Goal: Task Accomplishment & Management: Complete application form

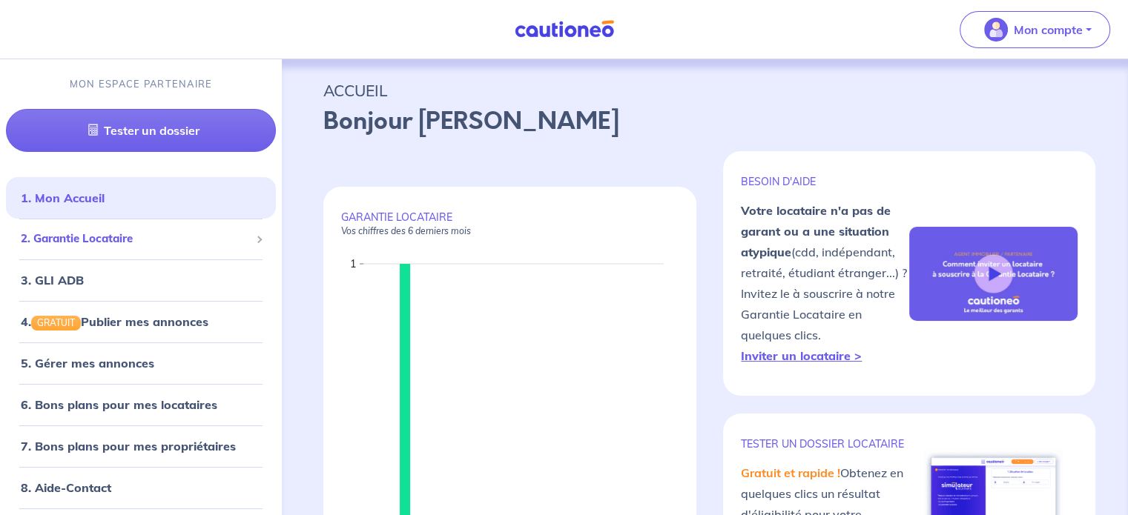
click at [185, 241] on span "2. Garantie Locataire" at bounding box center [135, 239] width 229 height 17
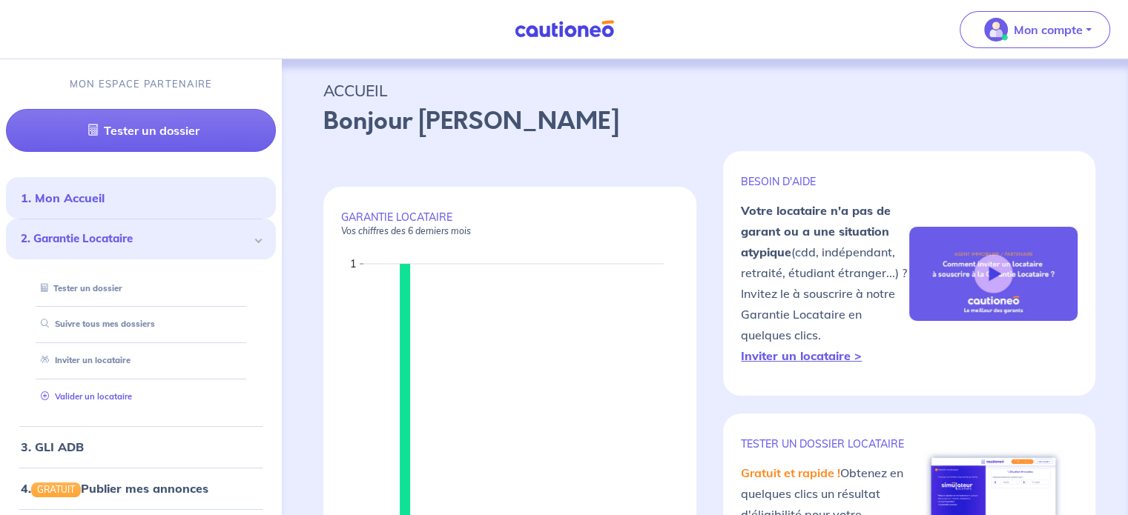
click at [116, 392] on link "Valider un locataire" at bounding box center [83, 397] width 97 height 10
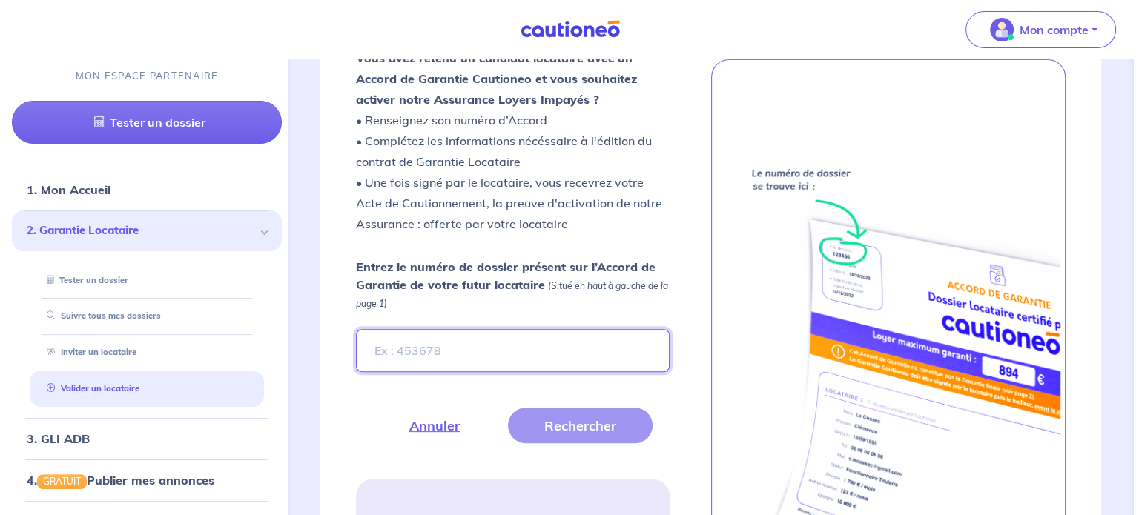
scroll to position [449, 0]
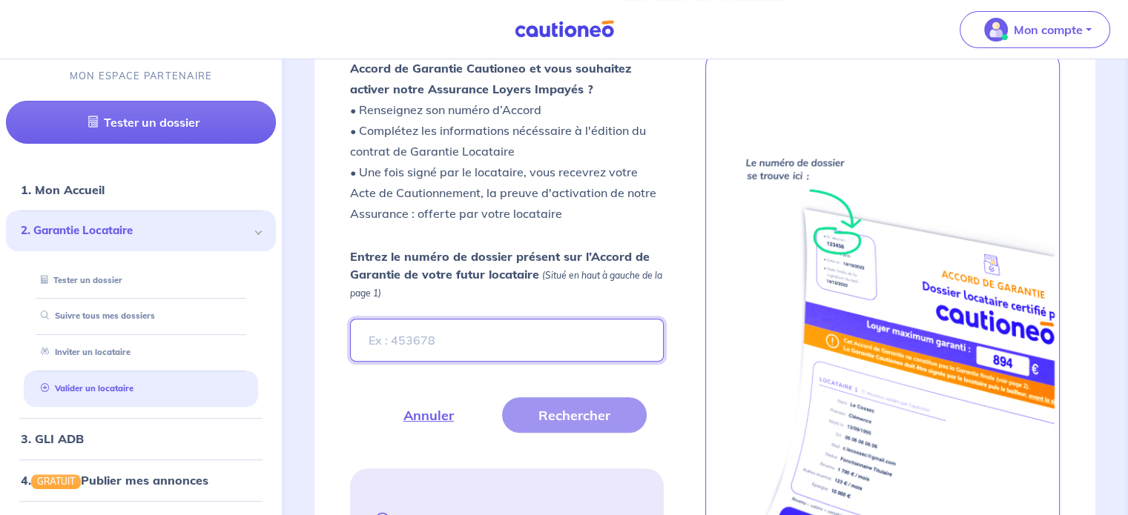
paste input "ffd8a499-27b4-4bc7-92c3-46c21b242e32"
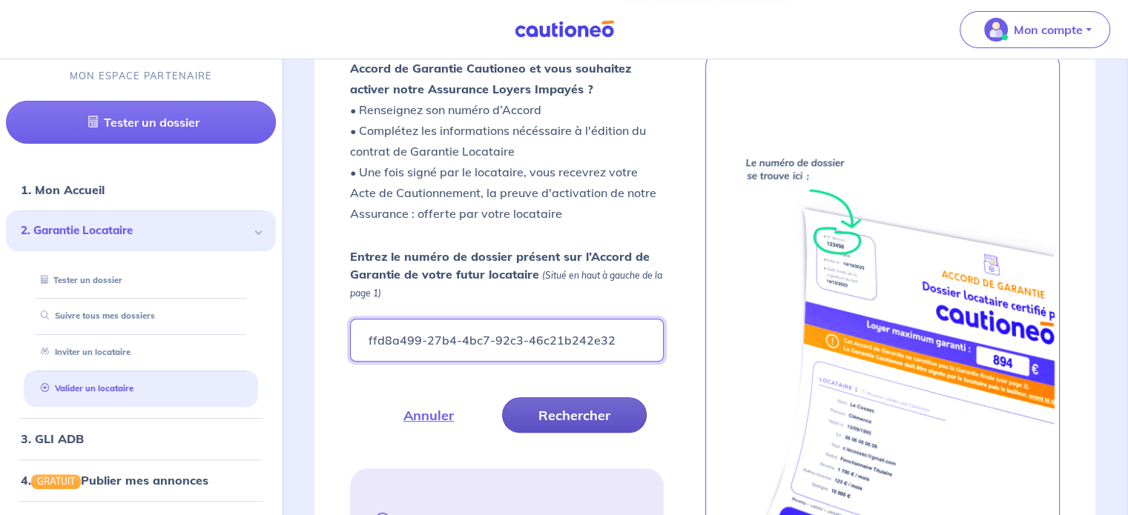
type input "ffd8a499-27b4-4bc7-92c3-46c21b242e32"
click at [555, 429] on button "Rechercher" at bounding box center [574, 416] width 145 height 36
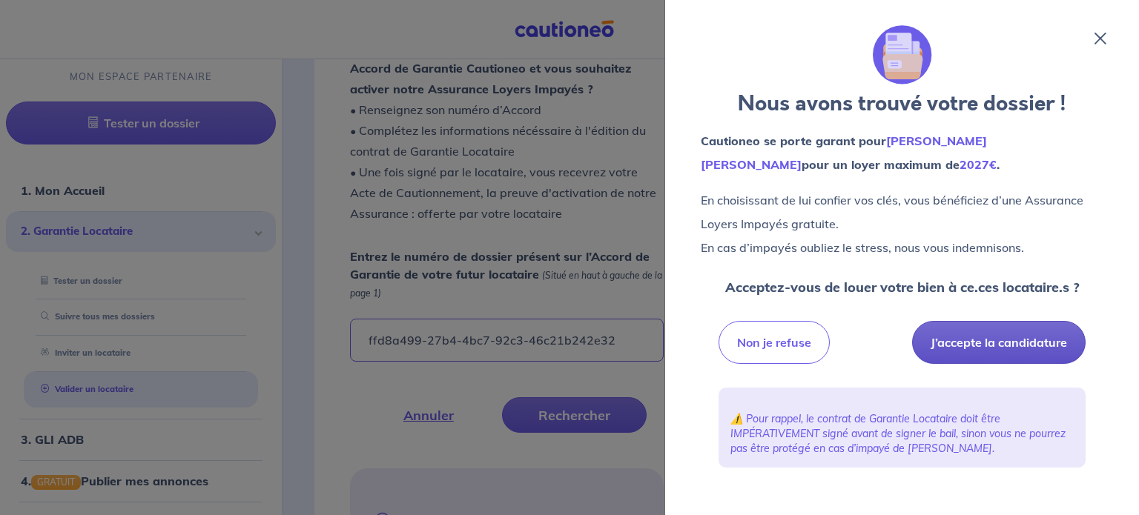
click at [1009, 332] on button "J’accepte la candidature" at bounding box center [999, 342] width 174 height 43
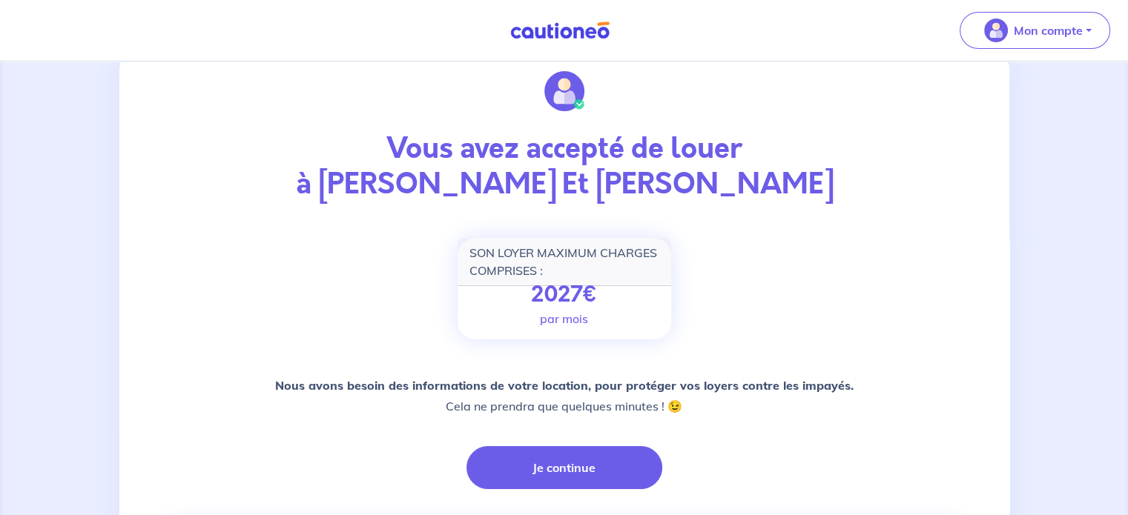
scroll to position [172, 0]
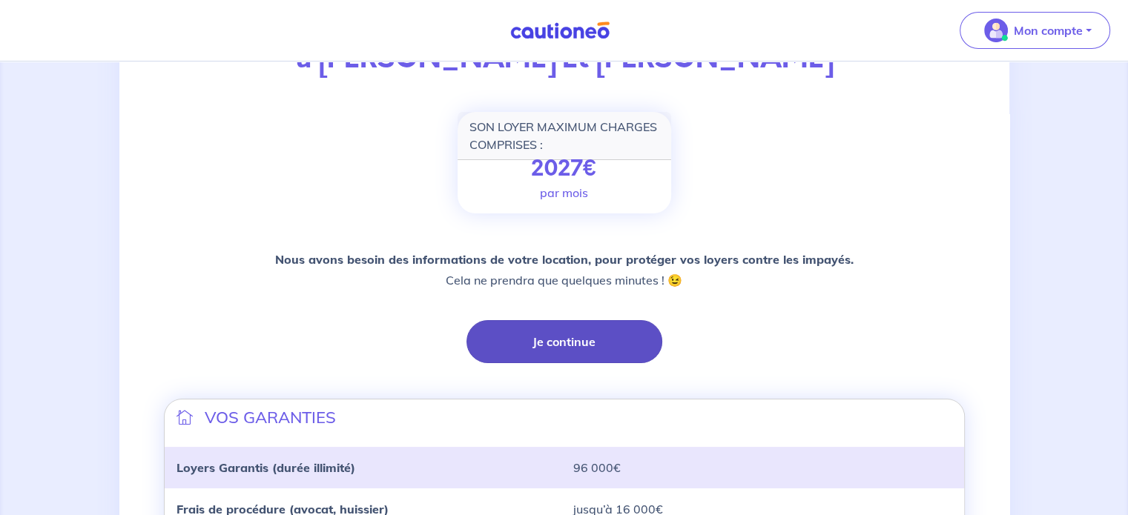
click at [584, 346] on button "Je continue" at bounding box center [564, 341] width 196 height 43
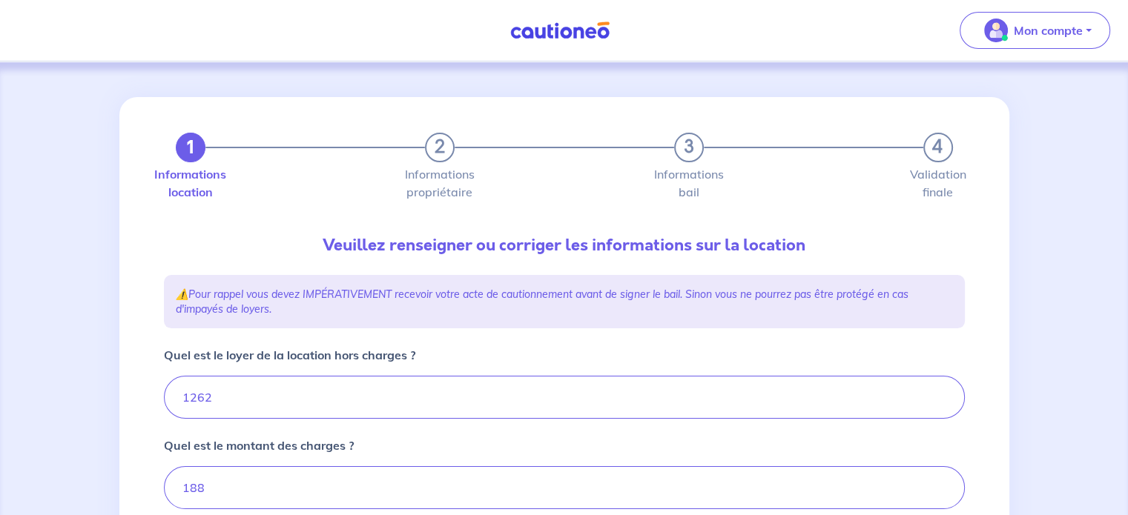
type input "1450"
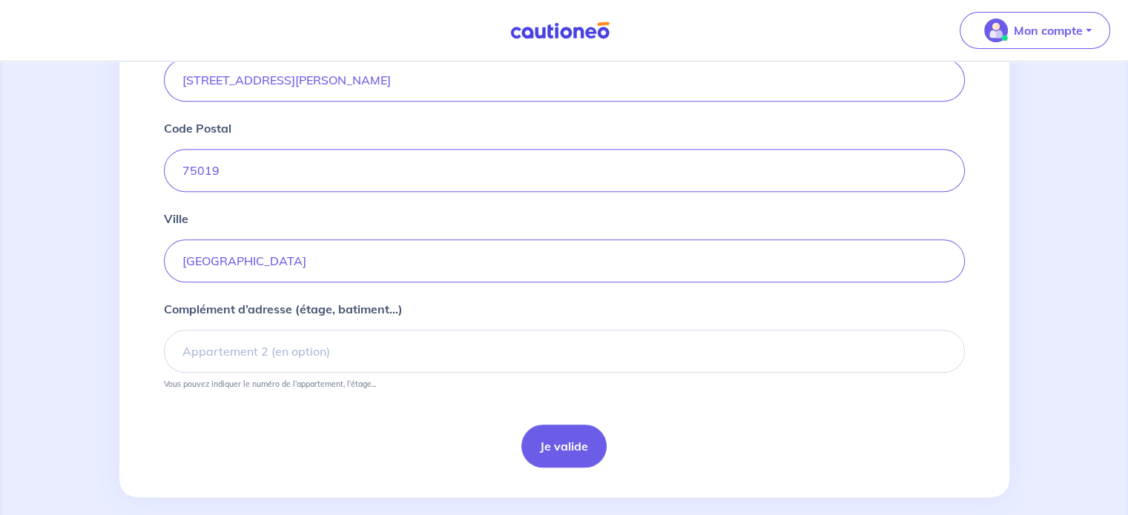
scroll to position [620, 0]
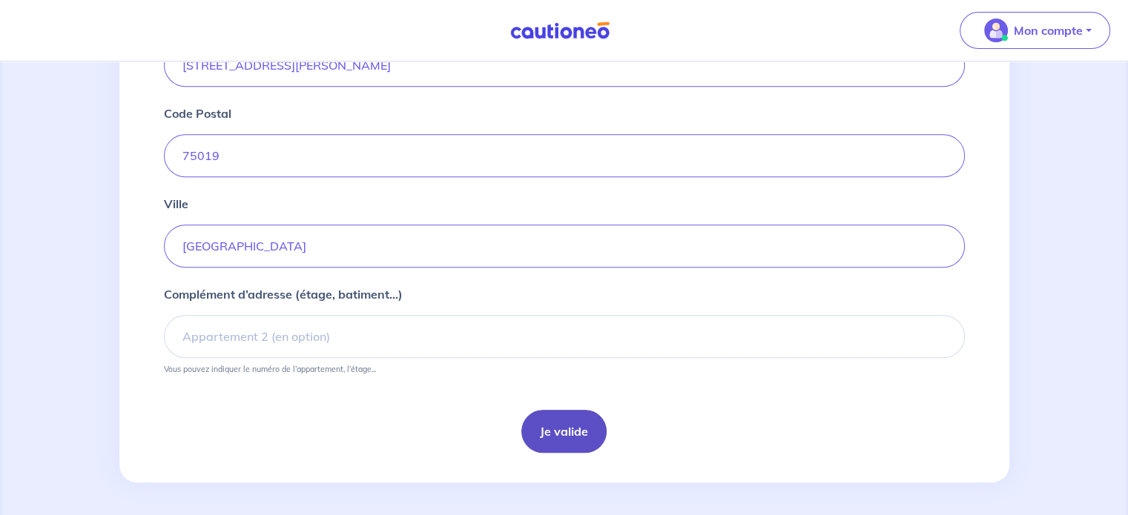
click at [575, 440] on button "Je valide" at bounding box center [563, 431] width 85 height 43
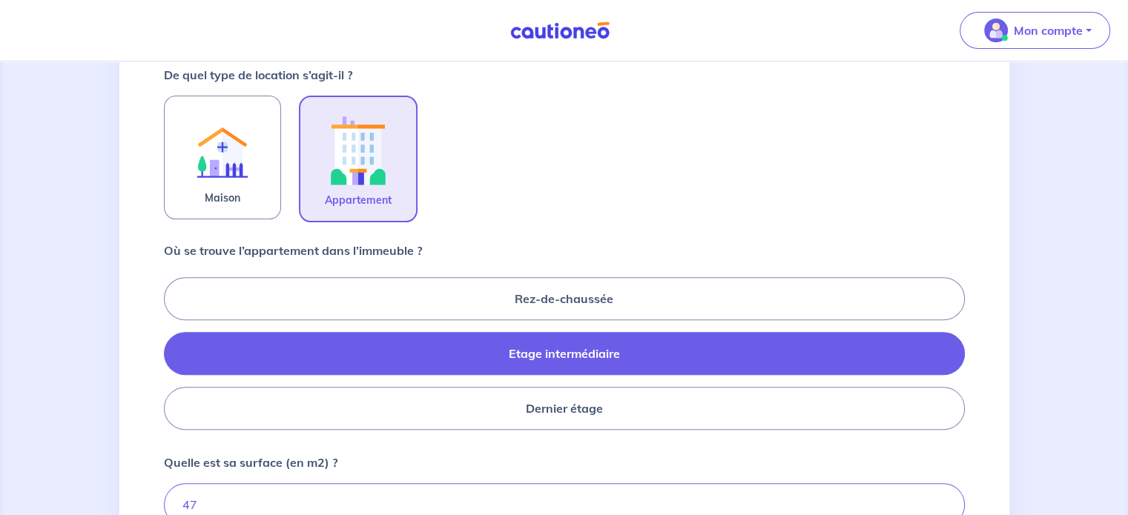
scroll to position [522, 0]
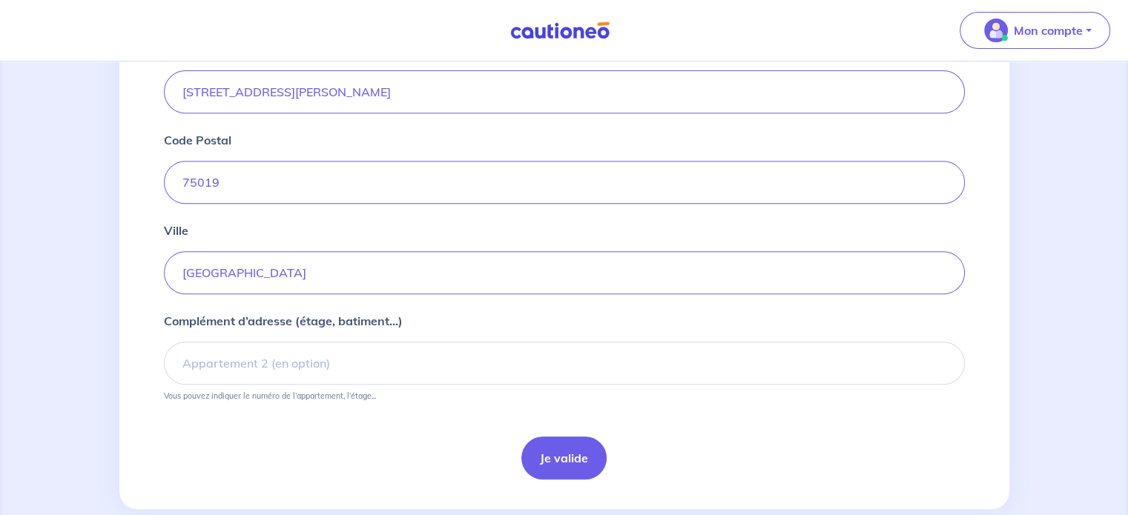
scroll to position [596, 0]
click at [567, 461] on button "Je valide" at bounding box center [563, 456] width 85 height 43
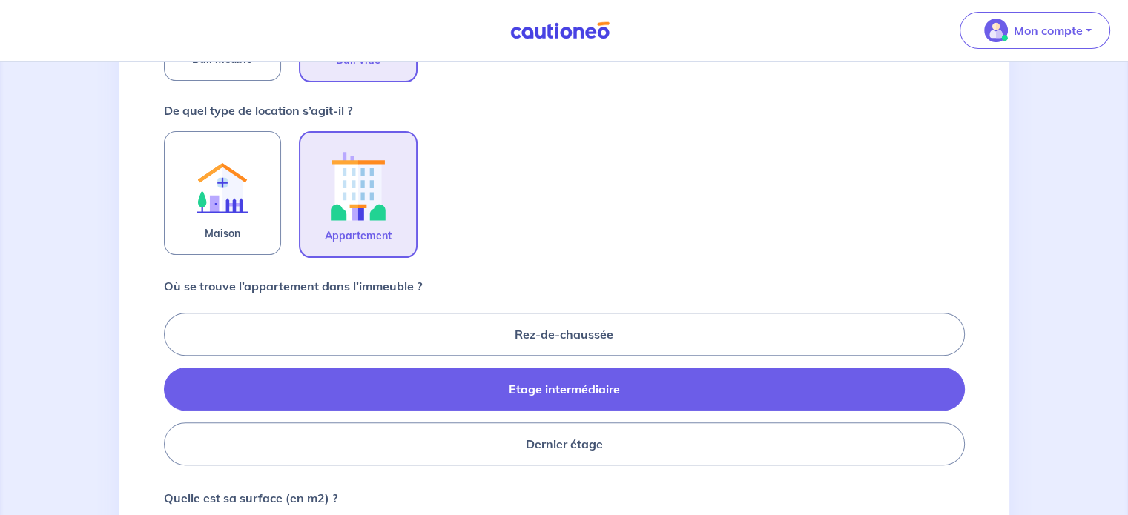
scroll to position [616, 0]
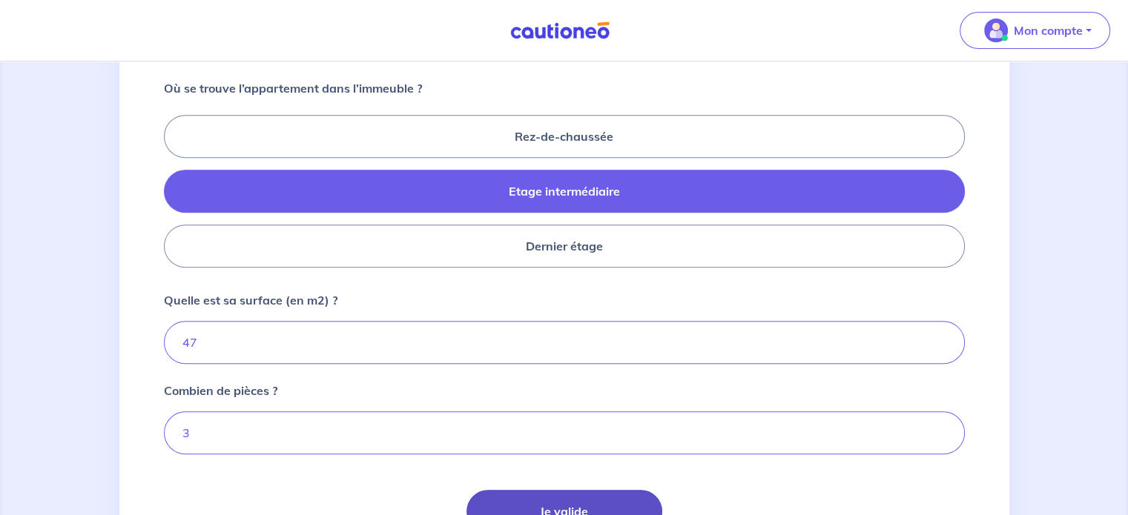
click at [562, 498] on button "Je valide" at bounding box center [564, 511] width 196 height 43
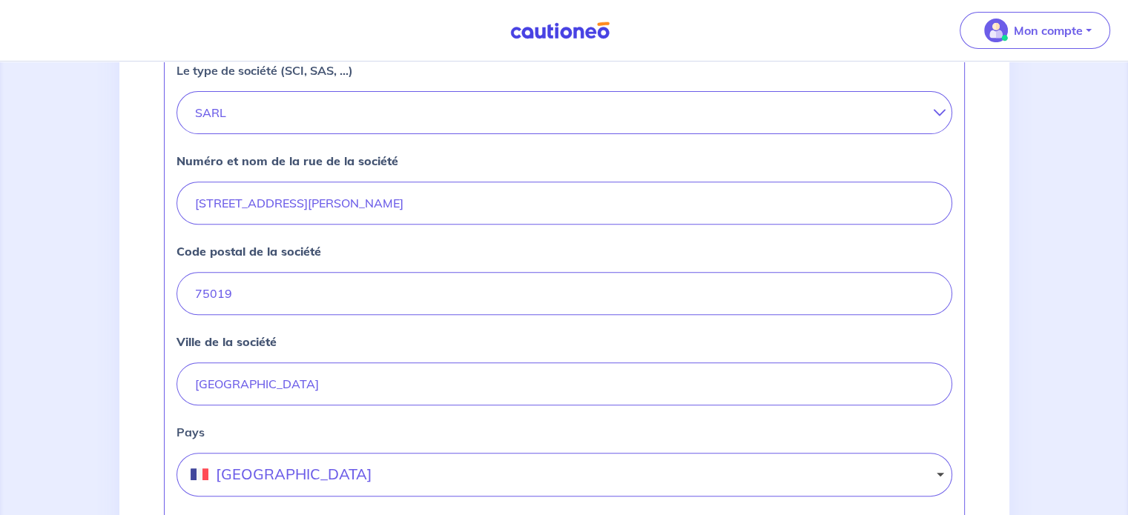
scroll to position [647, 0]
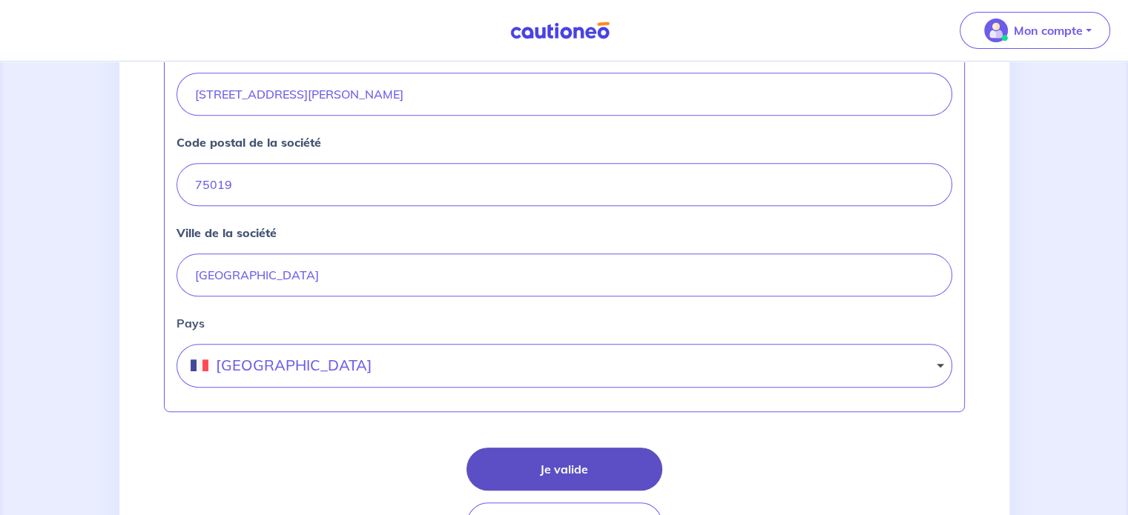
click at [561, 470] on button "Je valide" at bounding box center [564, 469] width 196 height 43
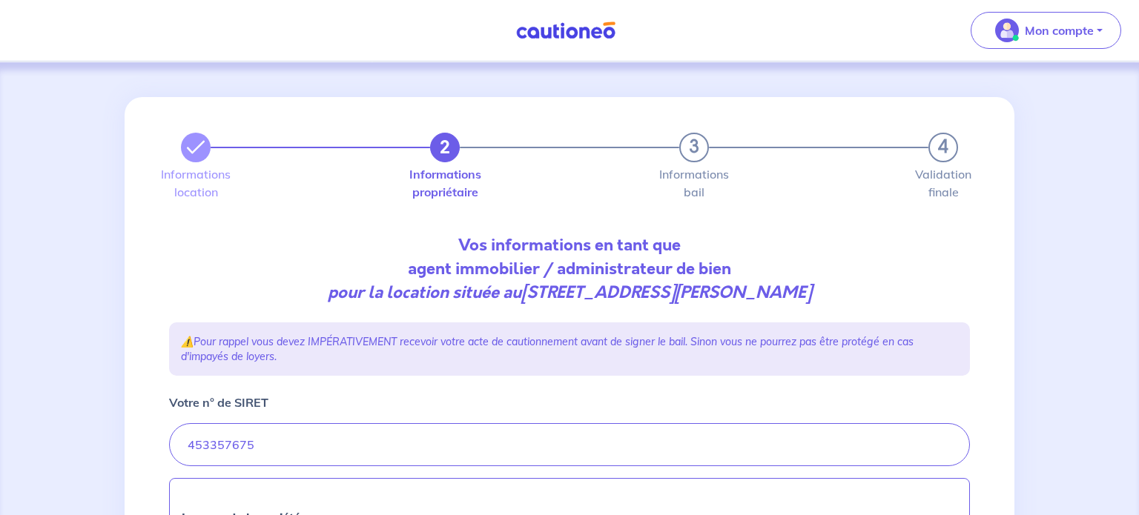
select select "FR"
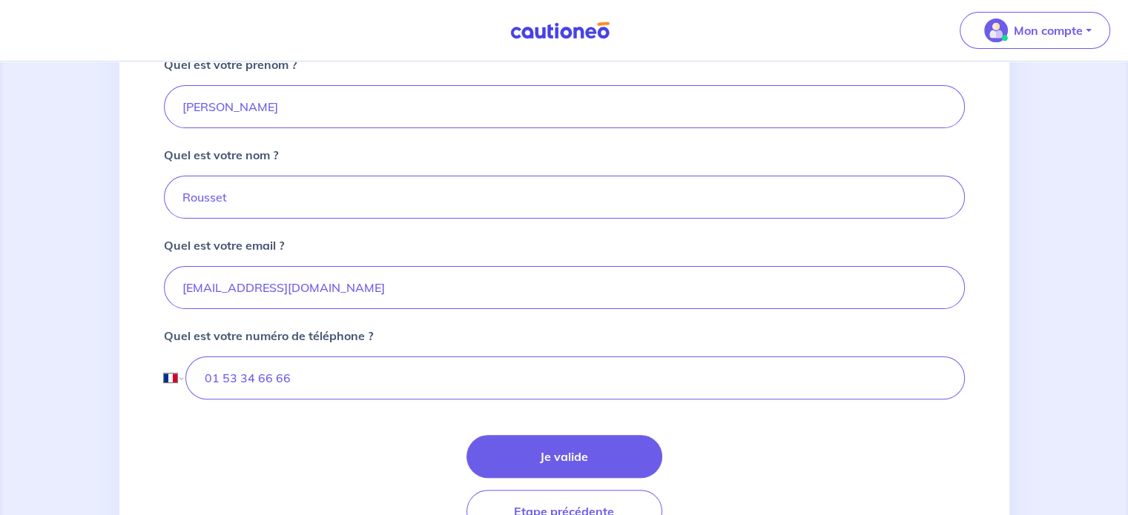
scroll to position [418, 0]
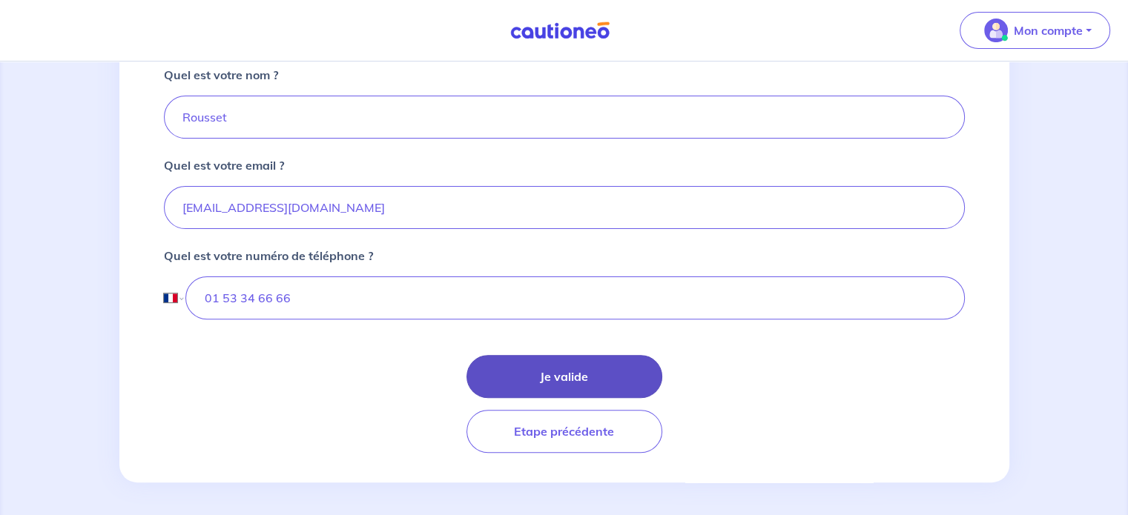
click at [599, 393] on button "Je valide" at bounding box center [564, 376] width 196 height 43
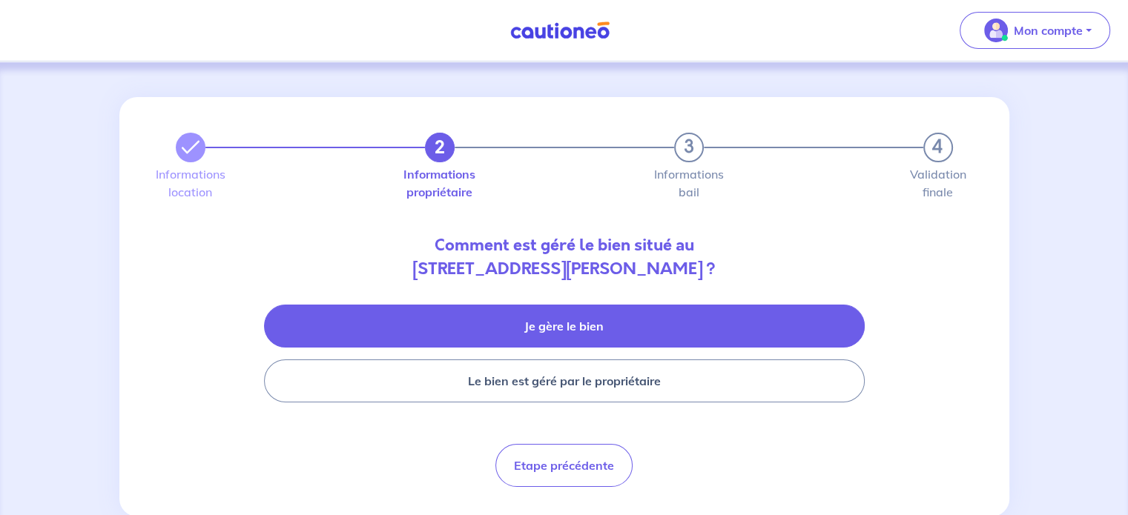
click at [667, 311] on button "Je gère le bien" at bounding box center [564, 326] width 601 height 43
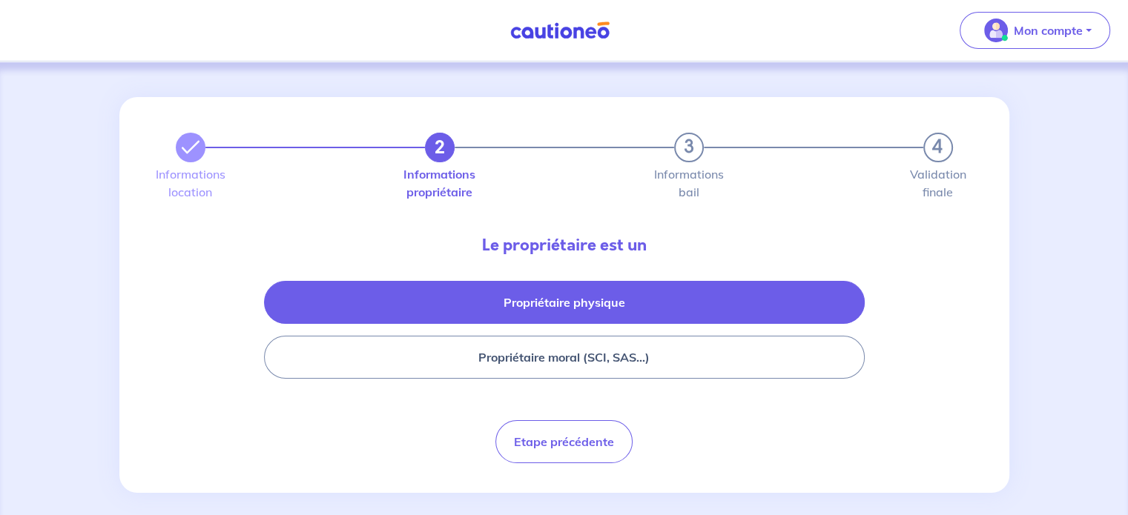
click at [711, 301] on button "Propriétaire physique" at bounding box center [564, 302] width 601 height 43
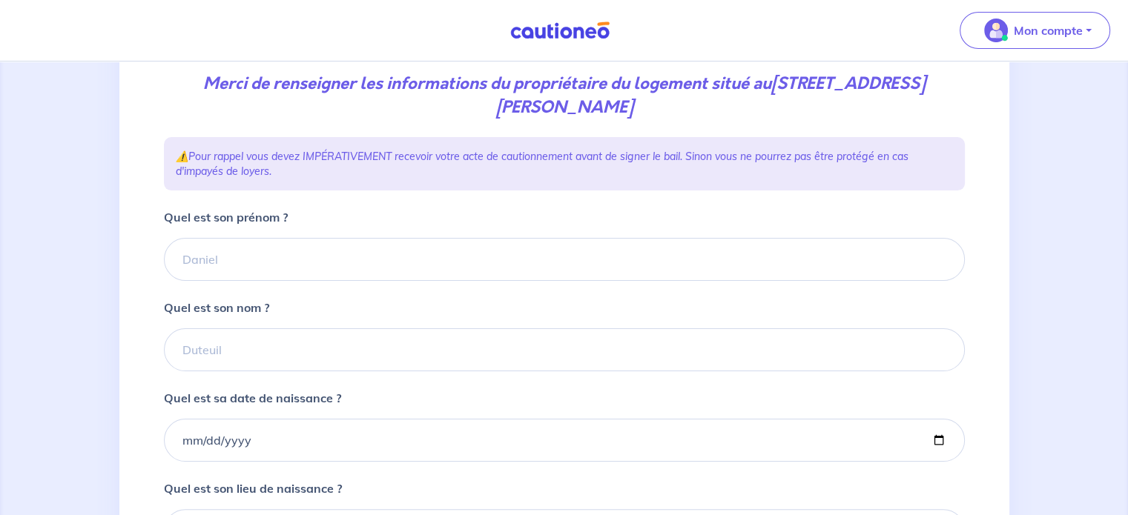
scroll to position [220, 0]
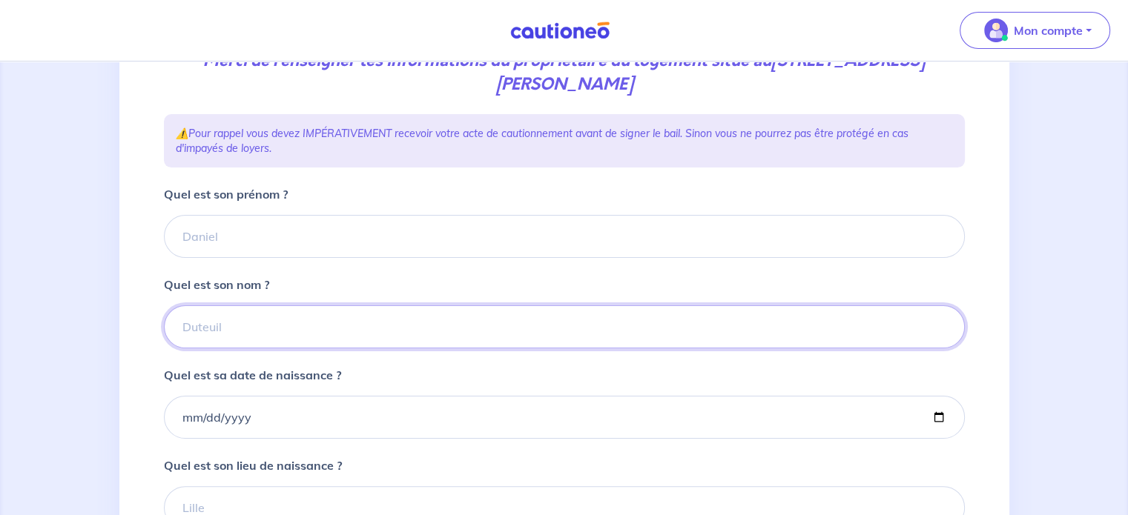
click at [216, 317] on input "Quel est son nom ?" at bounding box center [564, 327] width 801 height 43
type input "FOUILLADE"
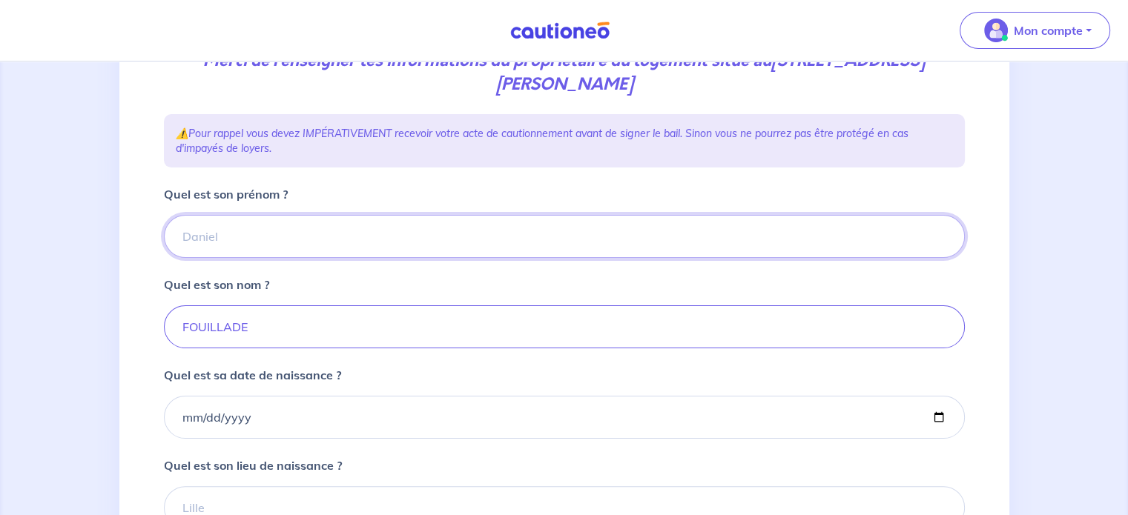
click at [268, 227] on input "Quel est son prénom ?" at bounding box center [564, 236] width 801 height 43
type input "Maurice"
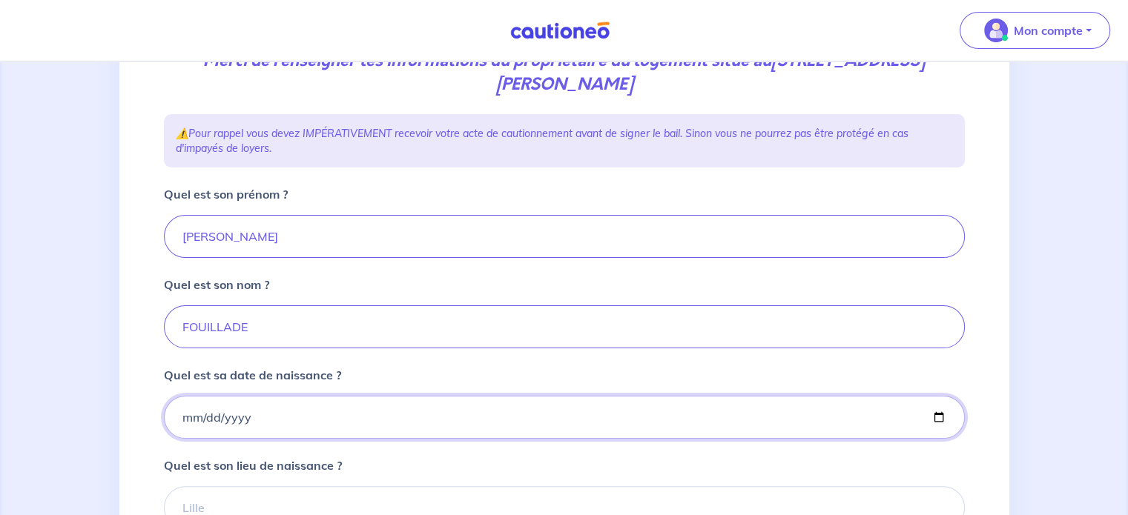
click at [184, 421] on input "Quel est sa date de naissance ?" at bounding box center [564, 417] width 801 height 43
type input "1990-01-01"
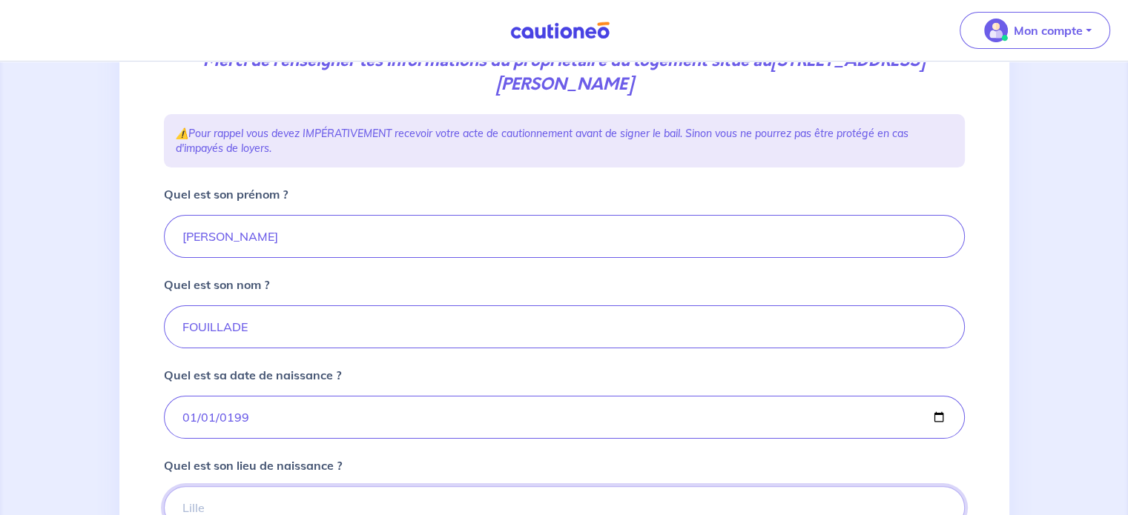
click at [214, 492] on input "Quel est son lieu de naissance ?" at bounding box center [564, 508] width 801 height 43
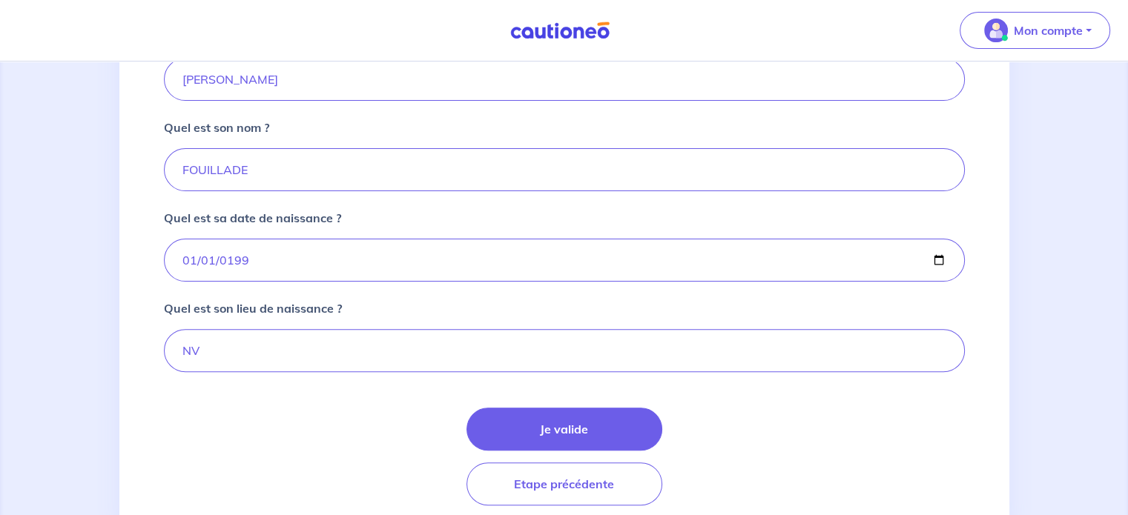
scroll to position [402, 0]
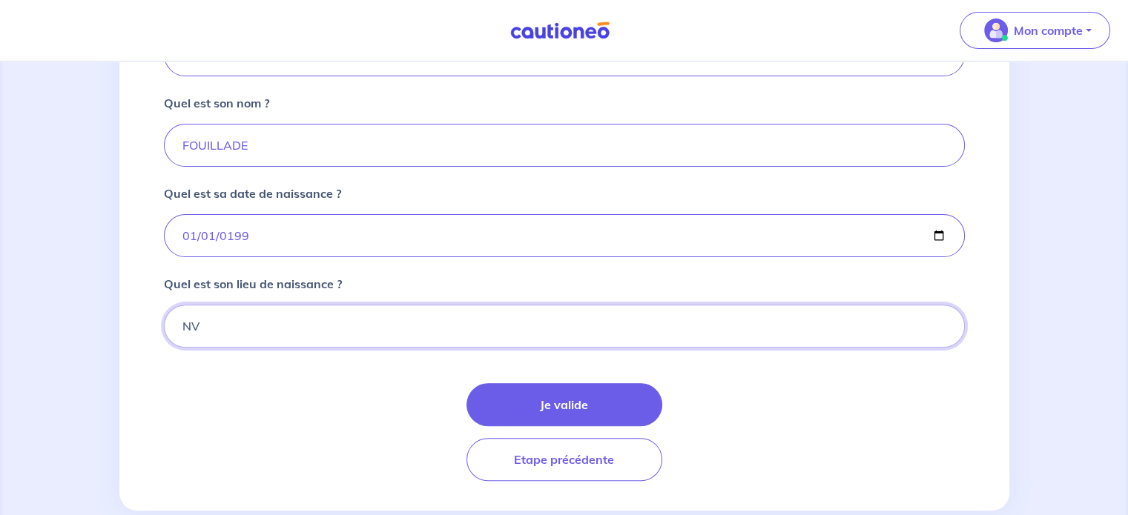
click at [315, 326] on input "NV" at bounding box center [564, 326] width 801 height 43
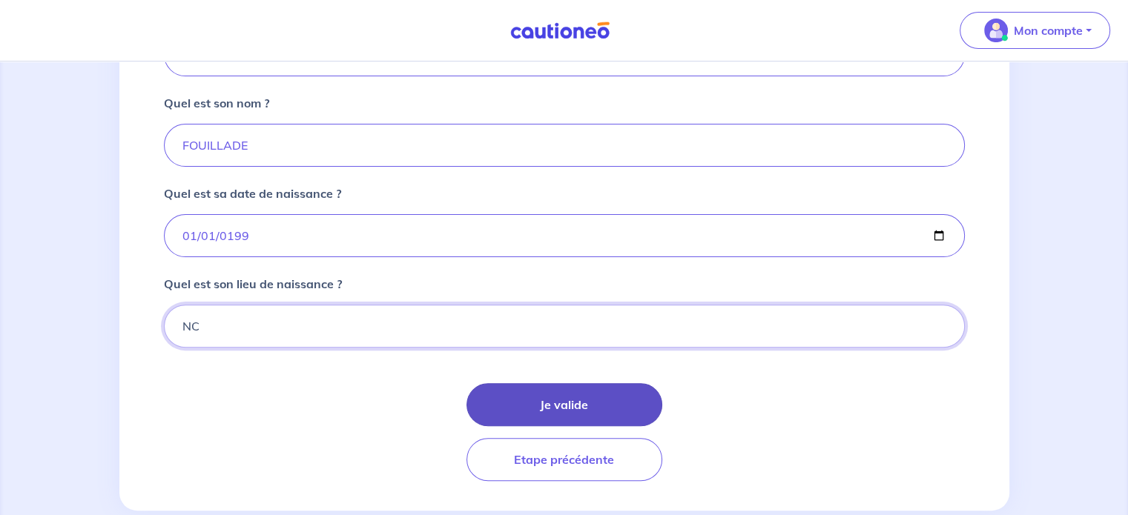
type input "NC"
click at [545, 402] on button "Je valide" at bounding box center [564, 404] width 196 height 43
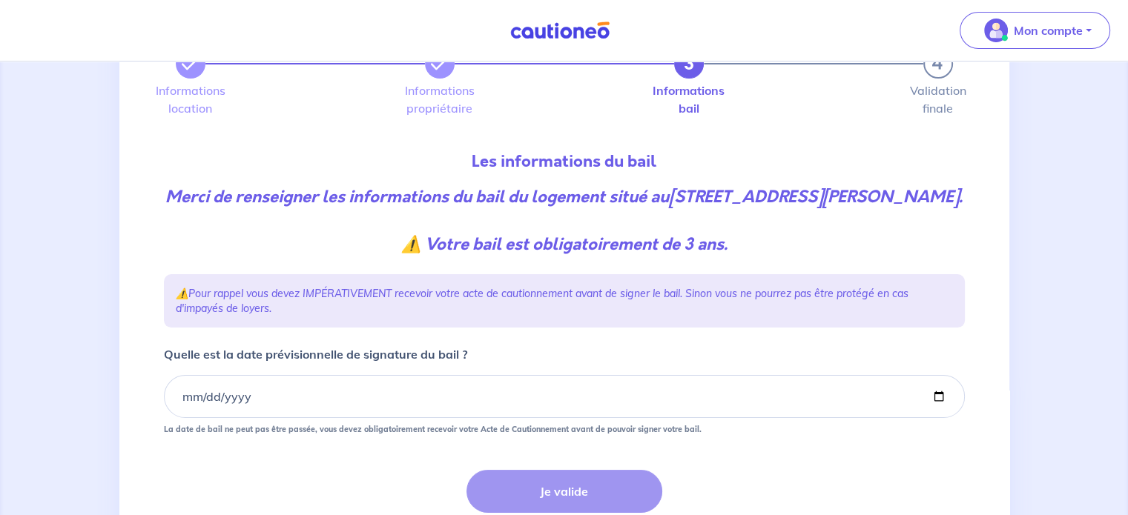
scroll to position [200, 0]
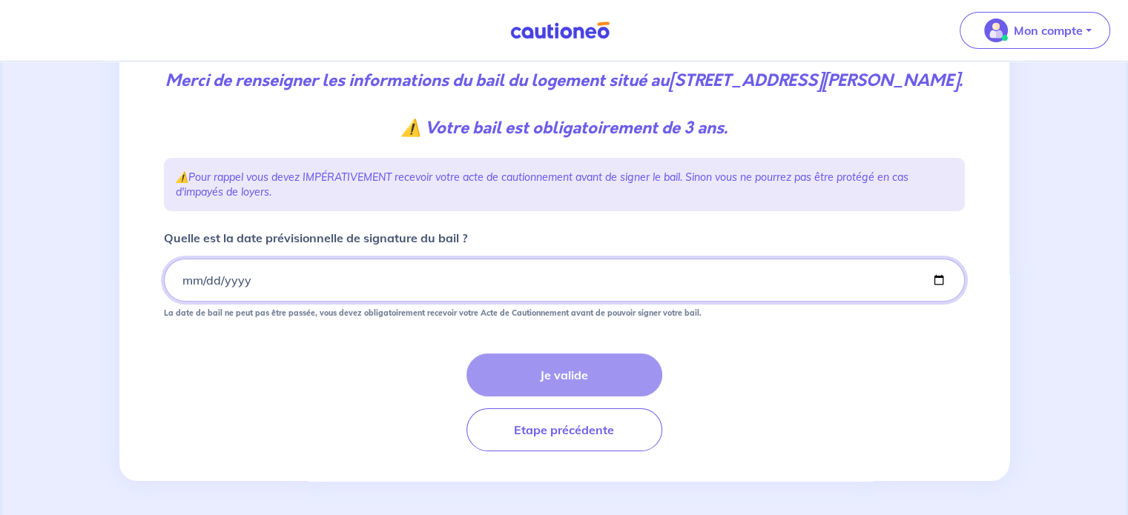
click at [188, 278] on input "Quelle est la date prévisionnelle de signature du bail ?" at bounding box center [564, 280] width 801 height 43
click at [178, 277] on input "Quelle est la date prévisionnelle de signature du bail ?" at bounding box center [564, 280] width 801 height 43
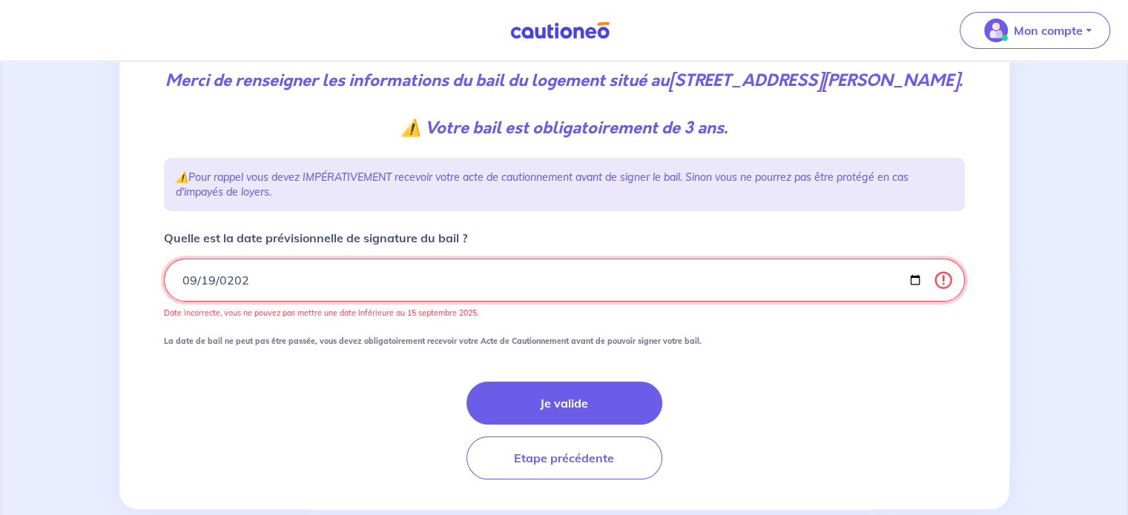
type input "2025-09-19"
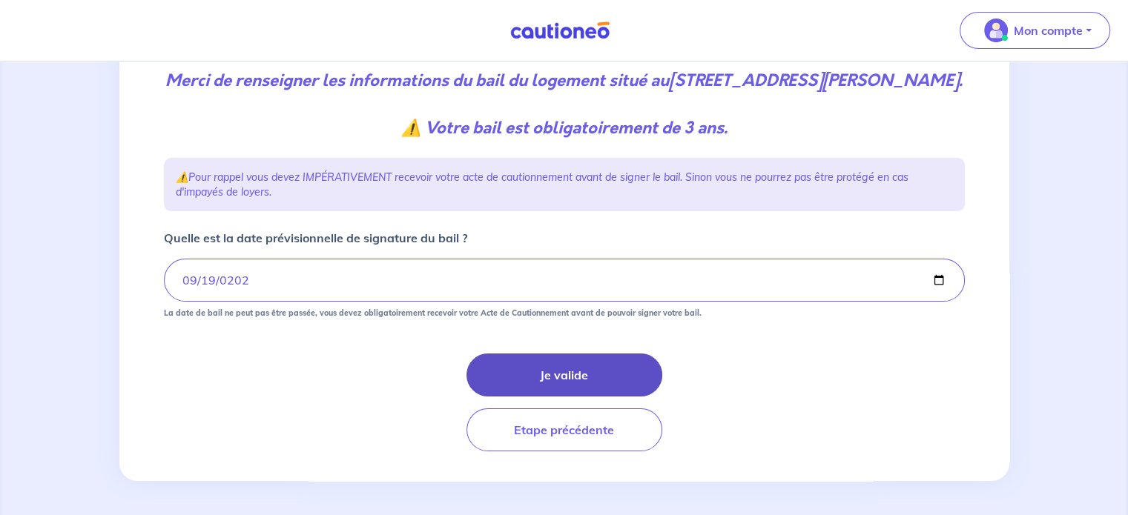
click at [527, 369] on button "Je valide" at bounding box center [564, 375] width 196 height 43
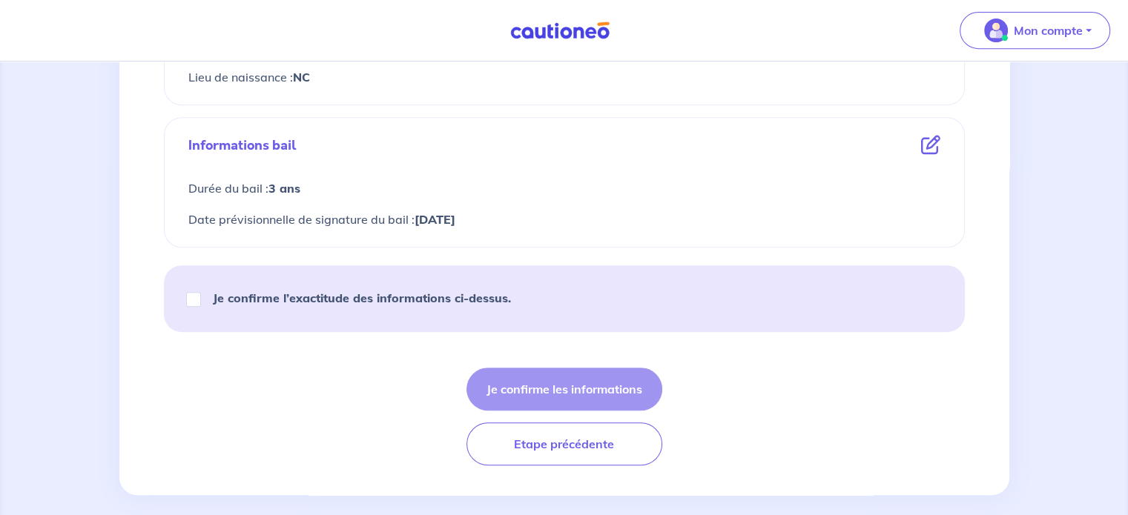
scroll to position [695, 0]
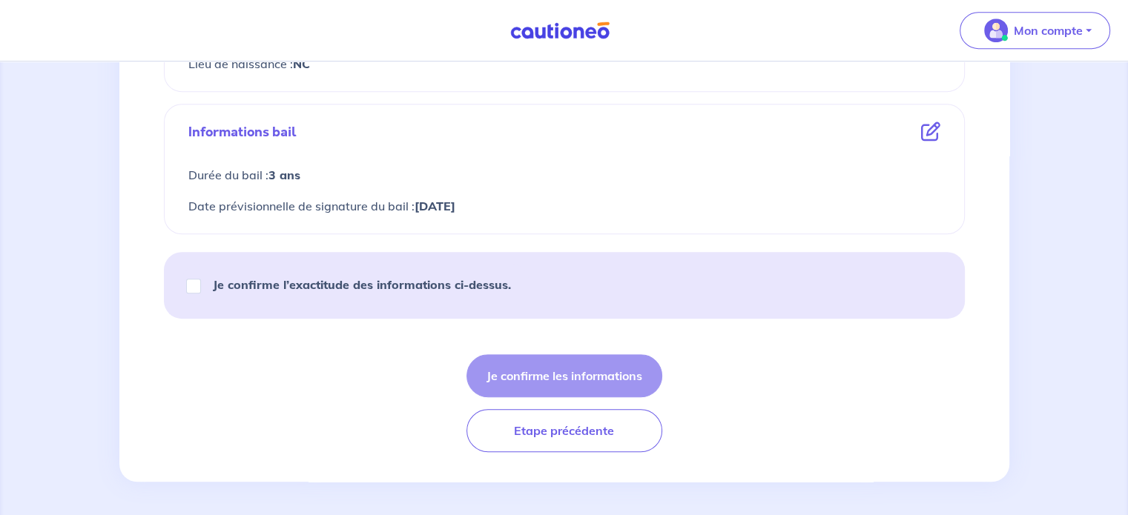
click at [309, 282] on strong "Je confirme l’exactitude des informations ci-dessus." at bounding box center [362, 284] width 298 height 15
click at [201, 282] on input "Je confirme l’exactitude des informations ci-dessus." at bounding box center [193, 286] width 15 height 15
checkbox input "true"
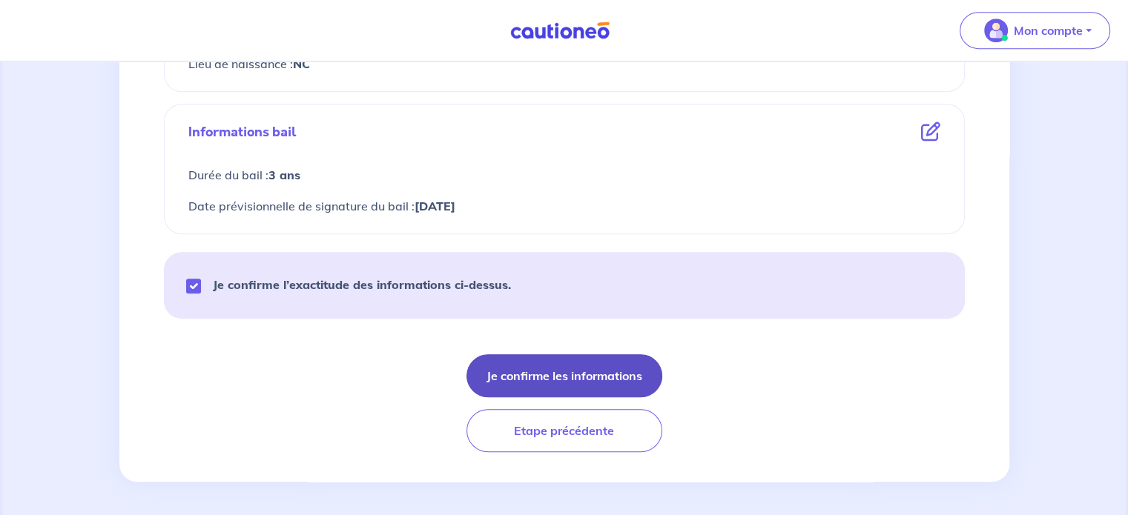
click at [531, 389] on button "Je confirme les informations" at bounding box center [564, 375] width 196 height 43
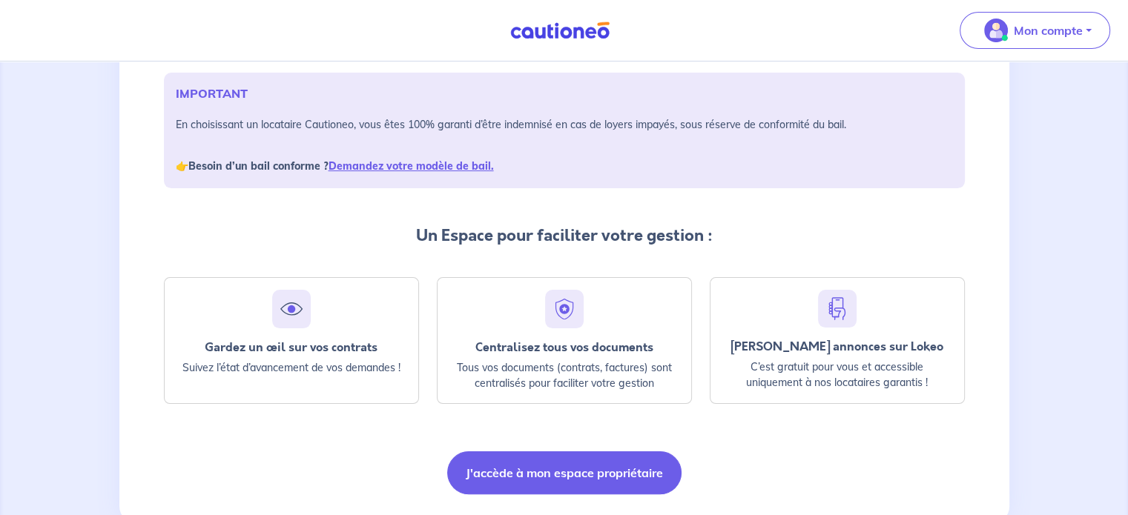
scroll to position [255, 0]
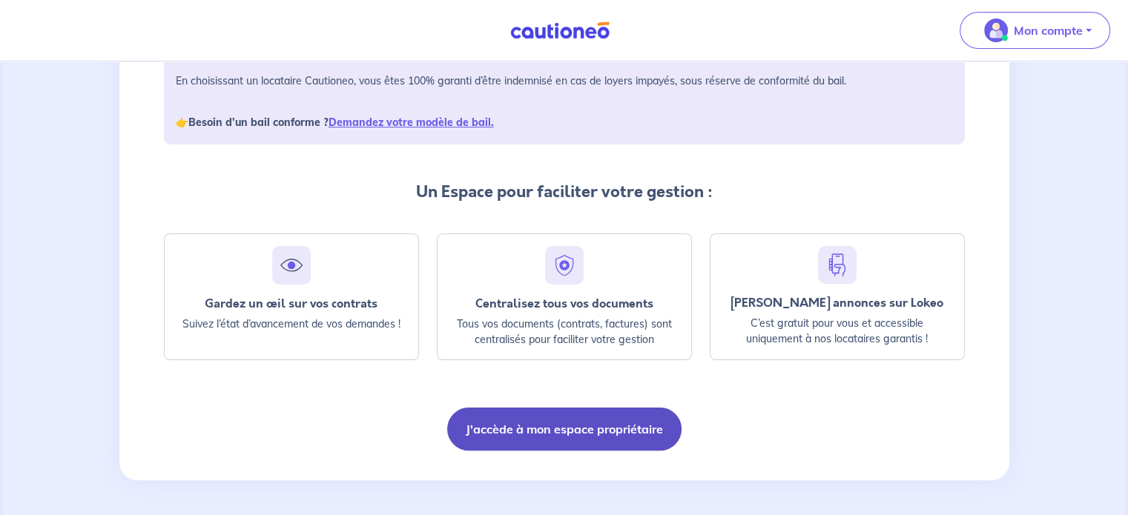
click at [561, 435] on button "J'accède à mon espace propriétaire" at bounding box center [564, 429] width 234 height 43
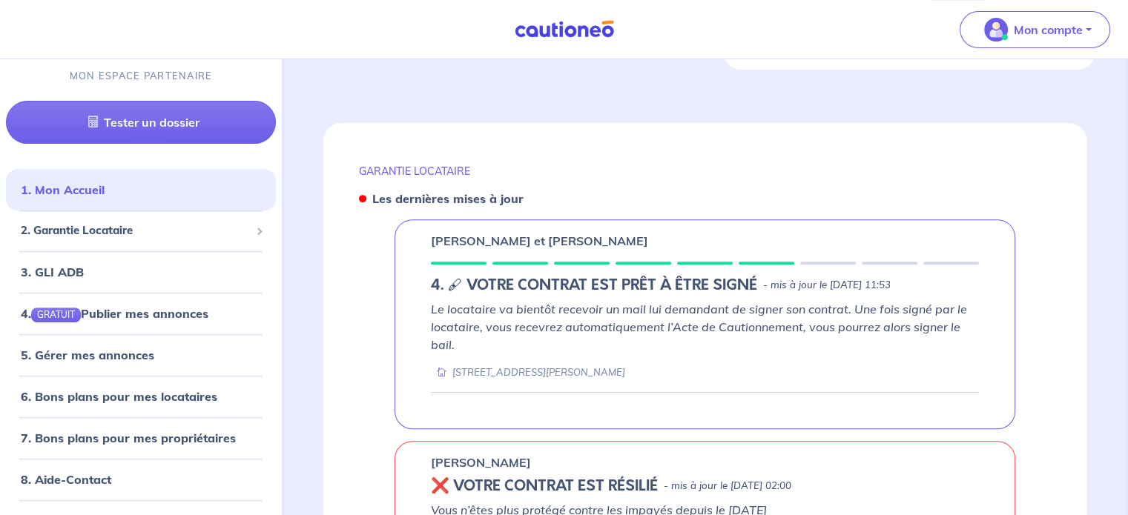
scroll to position [540, 0]
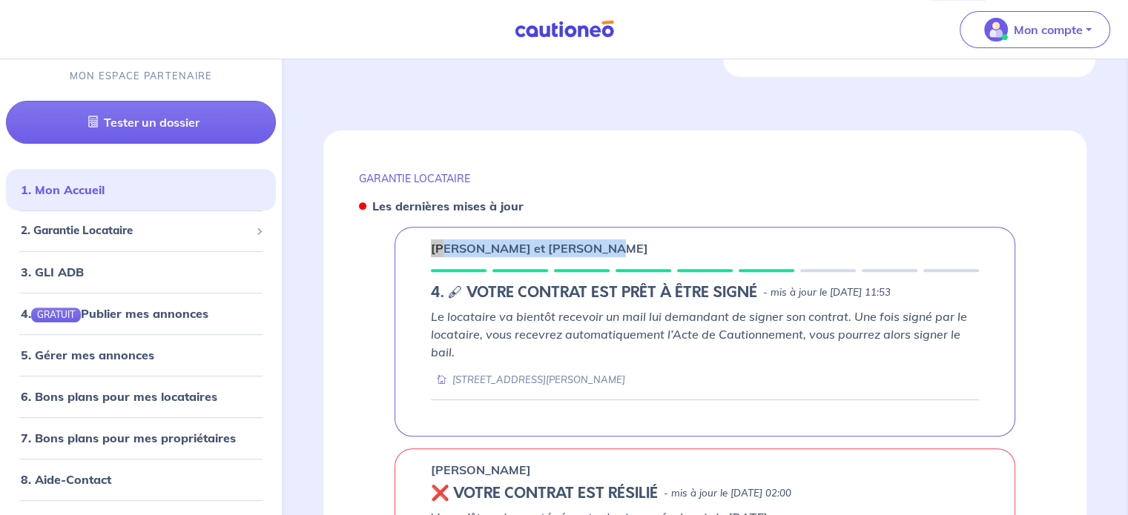
drag, startPoint x: 423, startPoint y: 223, endPoint x: 624, endPoint y: 231, distance: 201.1
click at [624, 231] on div "[PERSON_NAME] et [PERSON_NAME] 4. 🖋 VOTRE CONTRAT EST PRÊT À ÊTRE SIGNÉ - mis à…" at bounding box center [705, 331] width 621 height 209
click at [590, 314] on em "Le locataire va bientôt recevoir un mail lui demandant de signer son contrat. U…" at bounding box center [699, 334] width 536 height 50
drag, startPoint x: 430, startPoint y: 222, endPoint x: 629, endPoint y: 229, distance: 198.9
click at [629, 240] on div "[PERSON_NAME] et [PERSON_NAME]" at bounding box center [705, 249] width 548 height 18
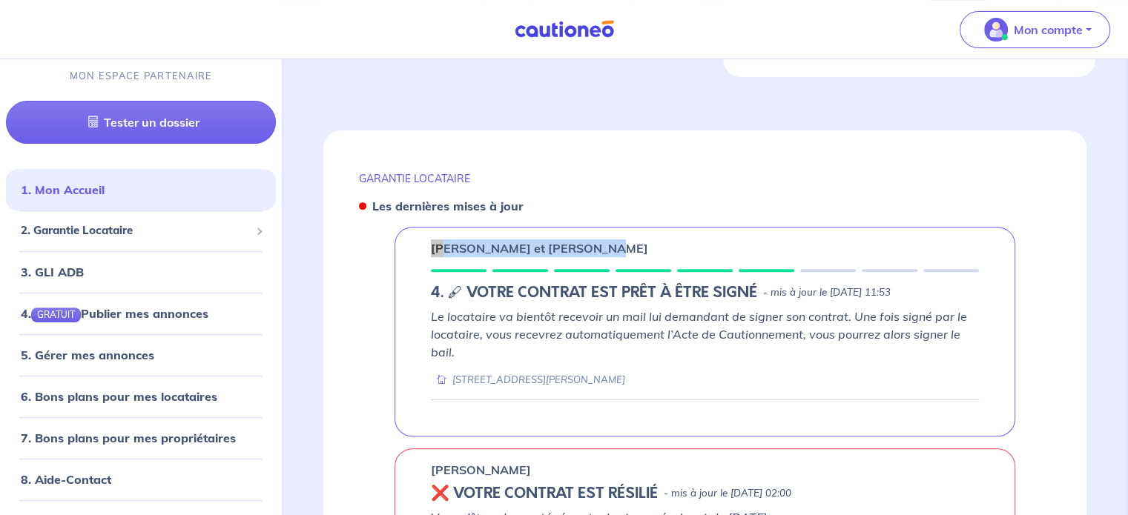
click at [591, 326] on p "Le locataire va bientôt recevoir un mail lui demandant de signer son contrat. U…" at bounding box center [705, 334] width 548 height 53
drag, startPoint x: 614, startPoint y: 229, endPoint x: 415, endPoint y: 233, distance: 199.5
click at [415, 233] on div "[PERSON_NAME] et [PERSON_NAME] 4. 🖋 VOTRE CONTRAT EST PRÊT À ÊTRE SIGNÉ - mis à…" at bounding box center [705, 331] width 621 height 209
click at [515, 323] on p "Le locataire va bientôt recevoir un mail lui demandant de signer son contrat. U…" at bounding box center [705, 334] width 548 height 53
drag, startPoint x: 429, startPoint y: 228, endPoint x: 613, endPoint y: 234, distance: 184.7
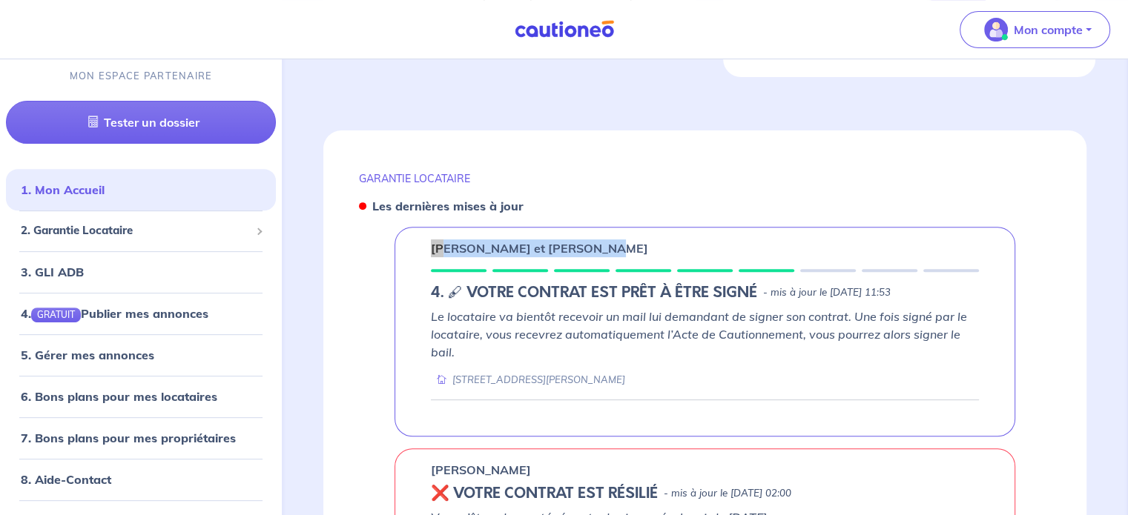
click at [613, 234] on div "[PERSON_NAME] et [PERSON_NAME] 4. 🖋 VOTRE CONTRAT EST PRÊT À ÊTRE SIGNÉ - mis à…" at bounding box center [705, 331] width 621 height 209
click at [613, 240] on div "[PERSON_NAME] et [PERSON_NAME]" at bounding box center [705, 249] width 548 height 18
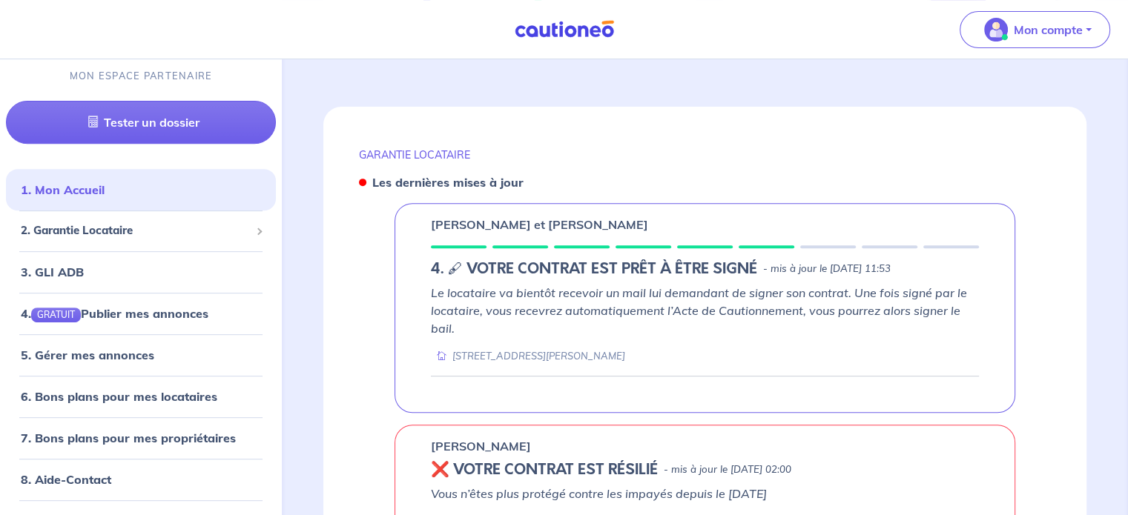
scroll to position [553, 0]
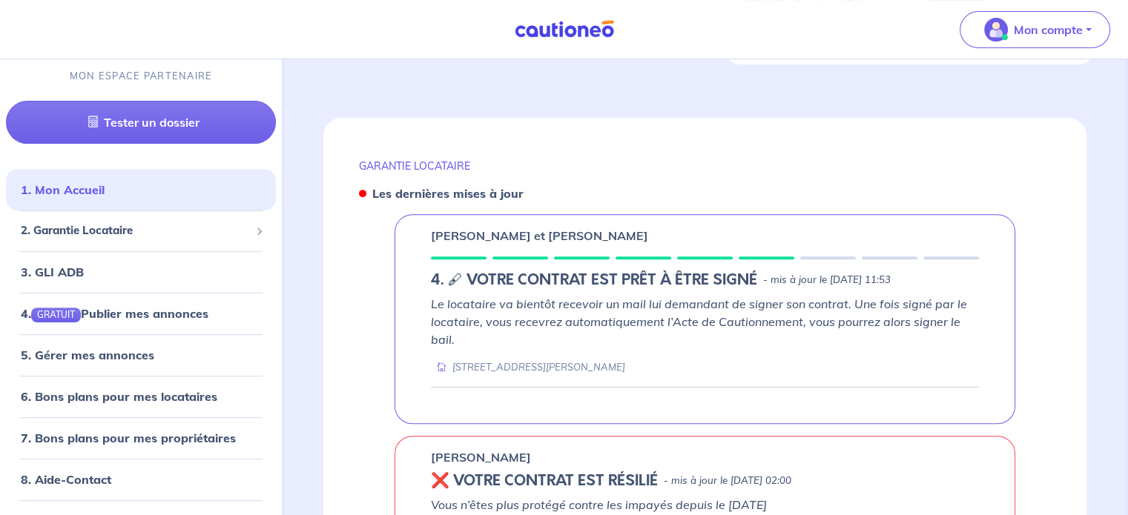
click at [838, 332] on div "Le locataire va bientôt recevoir un mail lui demandant de signer son contrat. U…" at bounding box center [705, 334] width 548 height 79
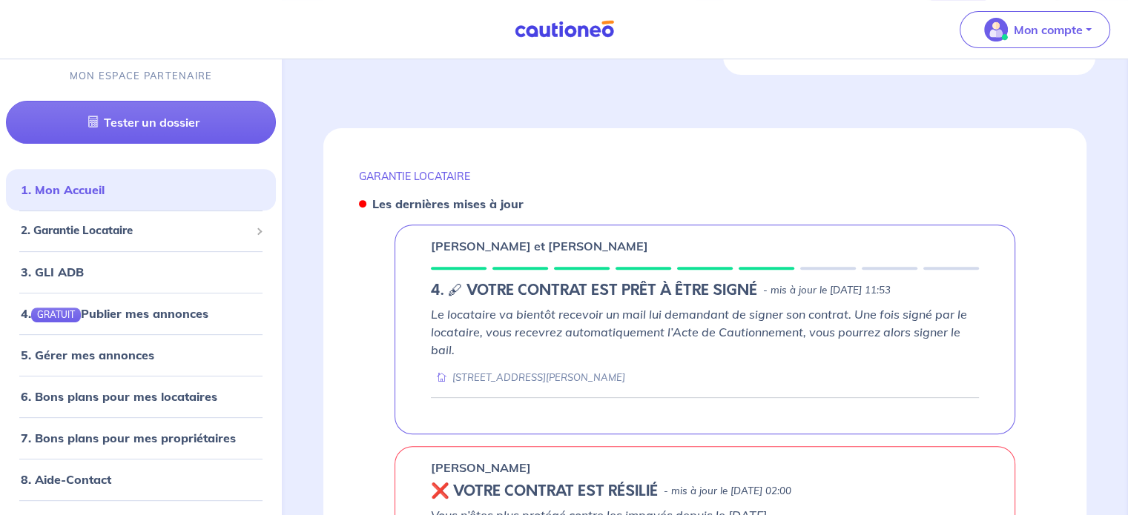
scroll to position [532, 0]
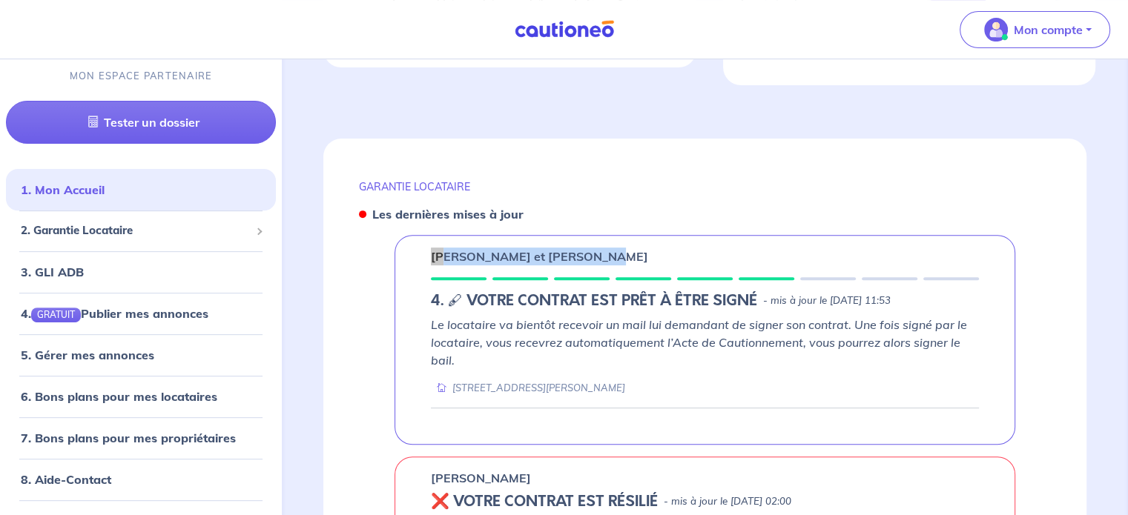
drag, startPoint x: 605, startPoint y: 235, endPoint x: 430, endPoint y: 222, distance: 175.5
click at [430, 235] on div "[PERSON_NAME] et [PERSON_NAME] 4. 🖋 VOTRE CONTRAT EST PRÊT À ÊTRE SIGNÉ - mis à…" at bounding box center [705, 339] width 621 height 209
copy p "[PERSON_NAME] et [PERSON_NAME]"
drag, startPoint x: 865, startPoint y: 154, endPoint x: 897, endPoint y: 76, distance: 84.1
click at [865, 174] on div "GARANTIE LOCATAIRE" at bounding box center [705, 183] width 692 height 19
